Goal: Entertainment & Leisure: Consume media (video, audio)

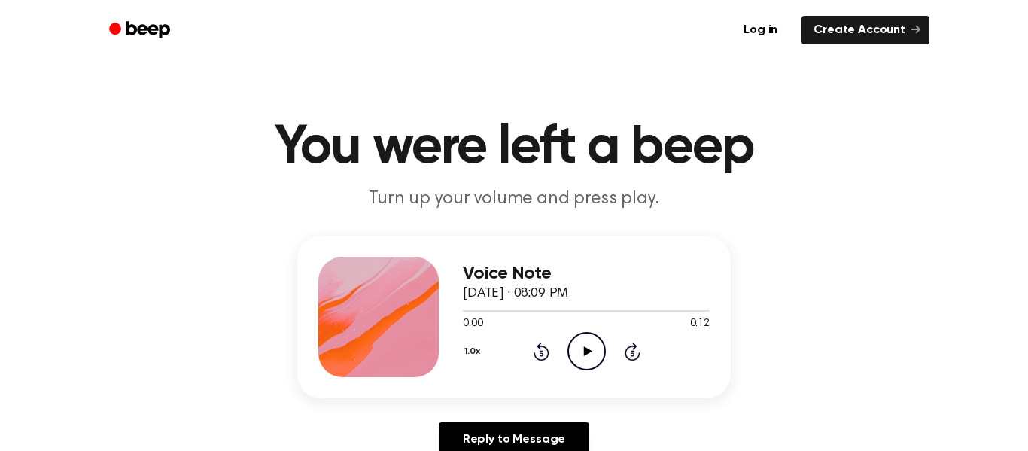
click at [582, 354] on icon "Play Audio" at bounding box center [586, 351] width 38 height 38
click at [601, 355] on icon "Pause Audio" at bounding box center [586, 351] width 38 height 38
click at [599, 353] on icon "Play Audio" at bounding box center [586, 351] width 38 height 38
click at [599, 354] on icon "Play Audio" at bounding box center [586, 351] width 38 height 38
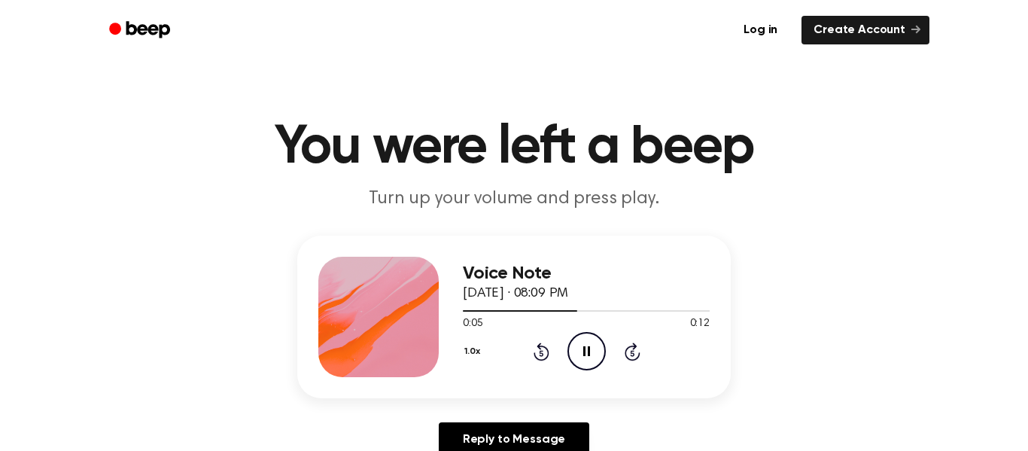
click at [599, 354] on icon "Pause Audio" at bounding box center [586, 351] width 38 height 38
click at [599, 354] on icon "Play Audio" at bounding box center [586, 351] width 38 height 38
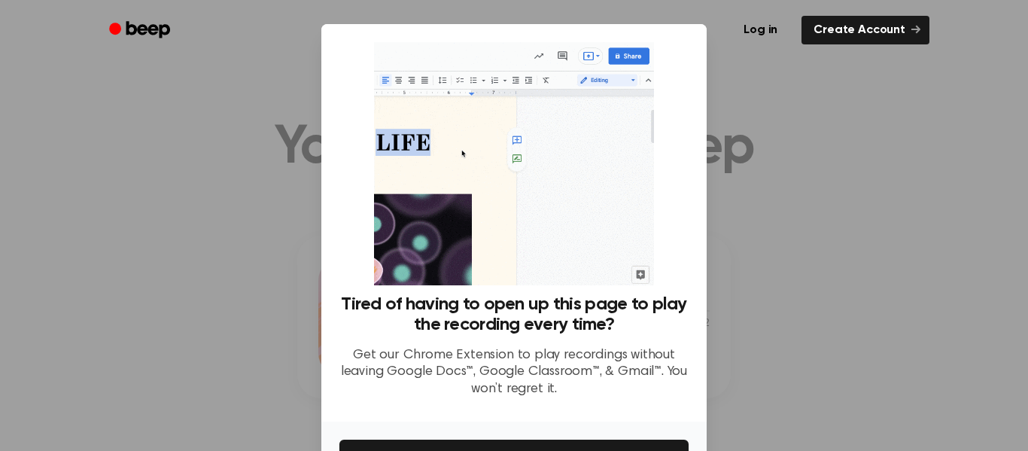
click at [905, 2] on div "Log in Create Account" at bounding box center [514, 30] width 831 height 60
click at [854, 113] on div at bounding box center [514, 225] width 1028 height 451
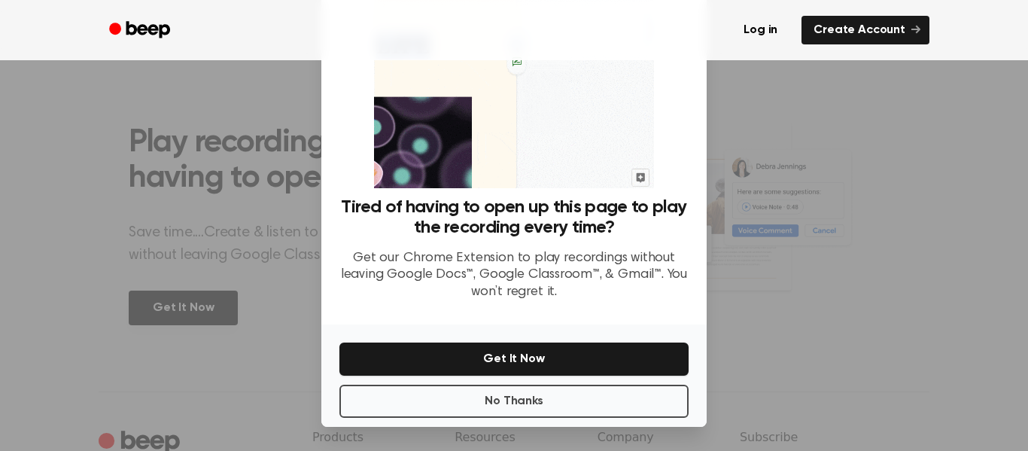
scroll to position [534, 0]
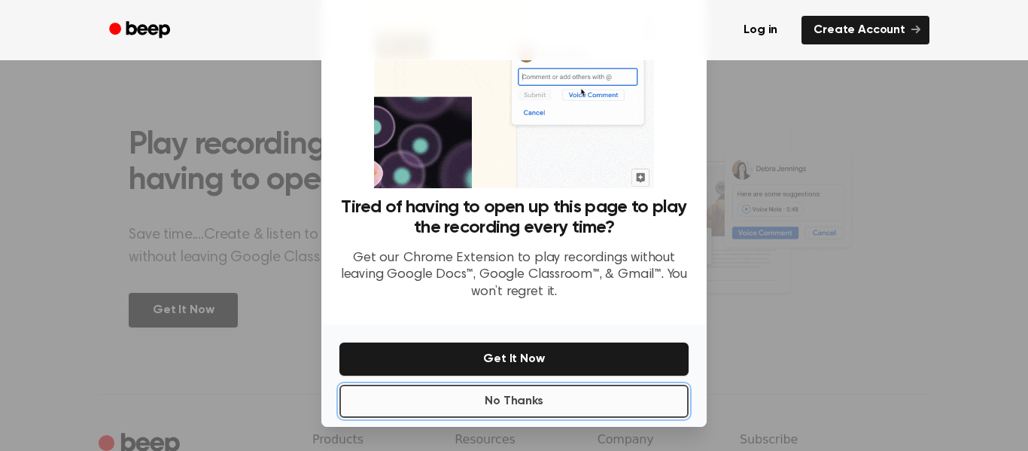
click at [437, 408] on button "No Thanks" at bounding box center [513, 401] width 349 height 33
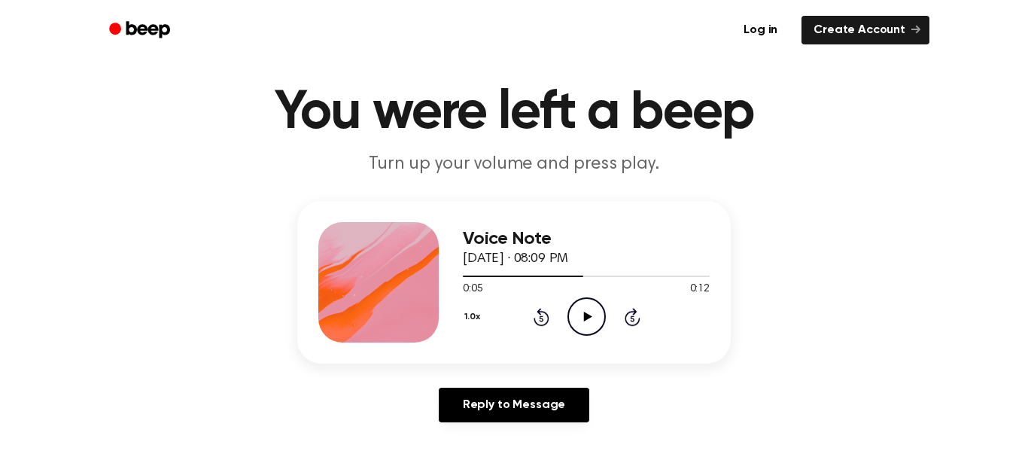
scroll to position [71, 0]
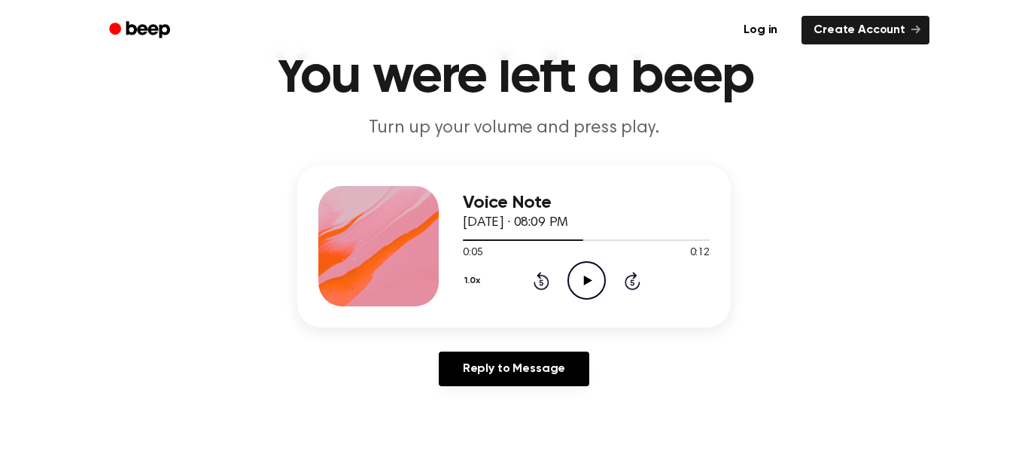
click at [595, 284] on icon "Play Audio" at bounding box center [586, 280] width 38 height 38
click at [664, 18] on ul "Log in Create Account" at bounding box center [563, 30] width 734 height 35
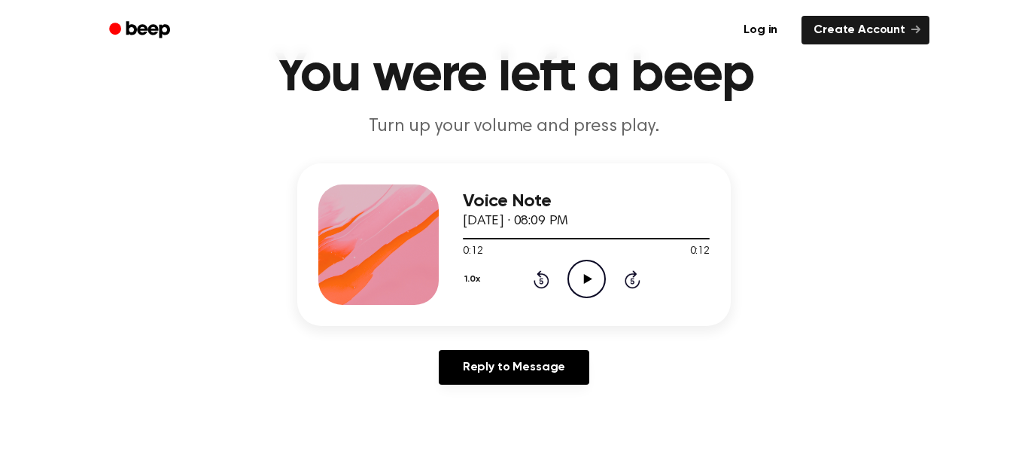
click at [588, 290] on icon "Play Audio" at bounding box center [586, 279] width 38 height 38
click at [588, 290] on icon "Pause Audio" at bounding box center [586, 279] width 38 height 38
click at [588, 290] on icon "Play Audio" at bounding box center [586, 279] width 38 height 38
click at [588, 290] on icon "Pause Audio" at bounding box center [586, 279] width 38 height 38
click at [588, 290] on icon "Play Audio" at bounding box center [586, 279] width 38 height 38
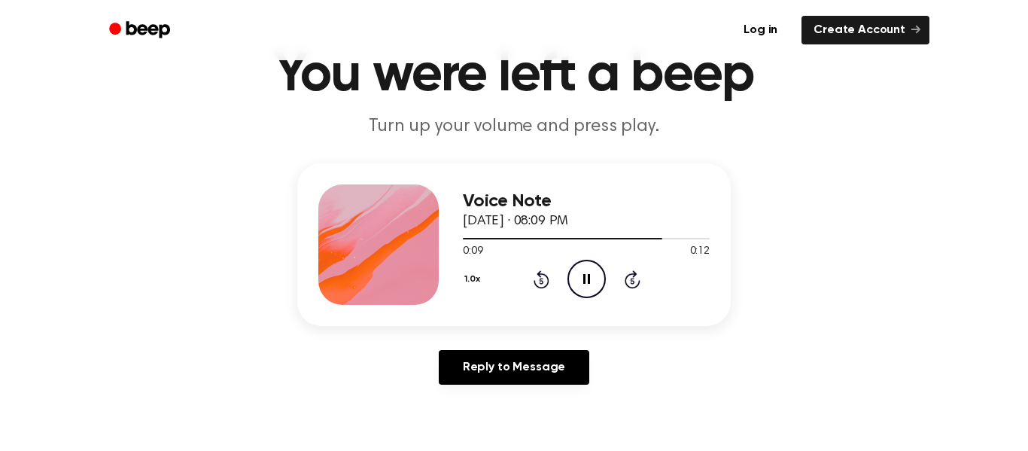
click at [588, 290] on icon "Pause Audio" at bounding box center [586, 279] width 38 height 38
click at [588, 290] on icon "Play Audio" at bounding box center [586, 279] width 38 height 38
click at [588, 290] on icon "Pause Audio" at bounding box center [586, 279] width 38 height 38
click at [588, 290] on icon "Play Audio" at bounding box center [586, 279] width 38 height 38
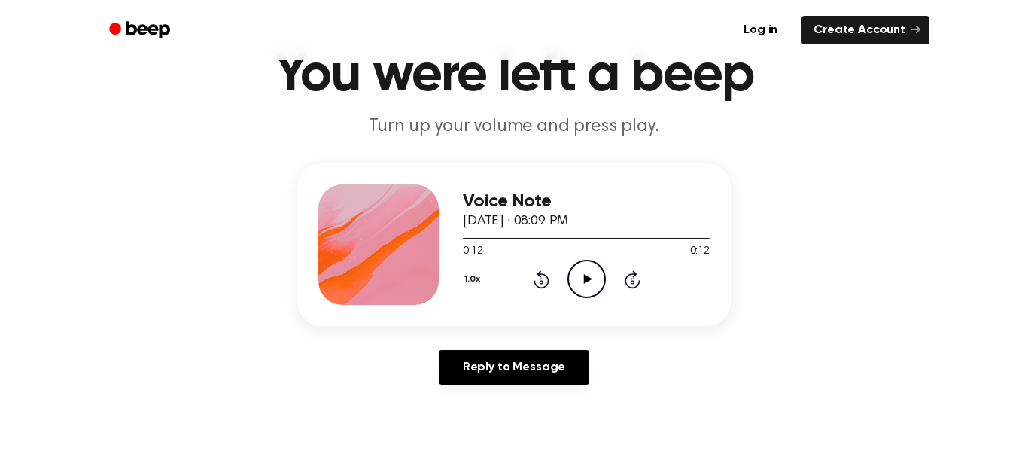
click at [588, 290] on icon "Play Audio" at bounding box center [586, 279] width 38 height 38
